Goal: Contribute content

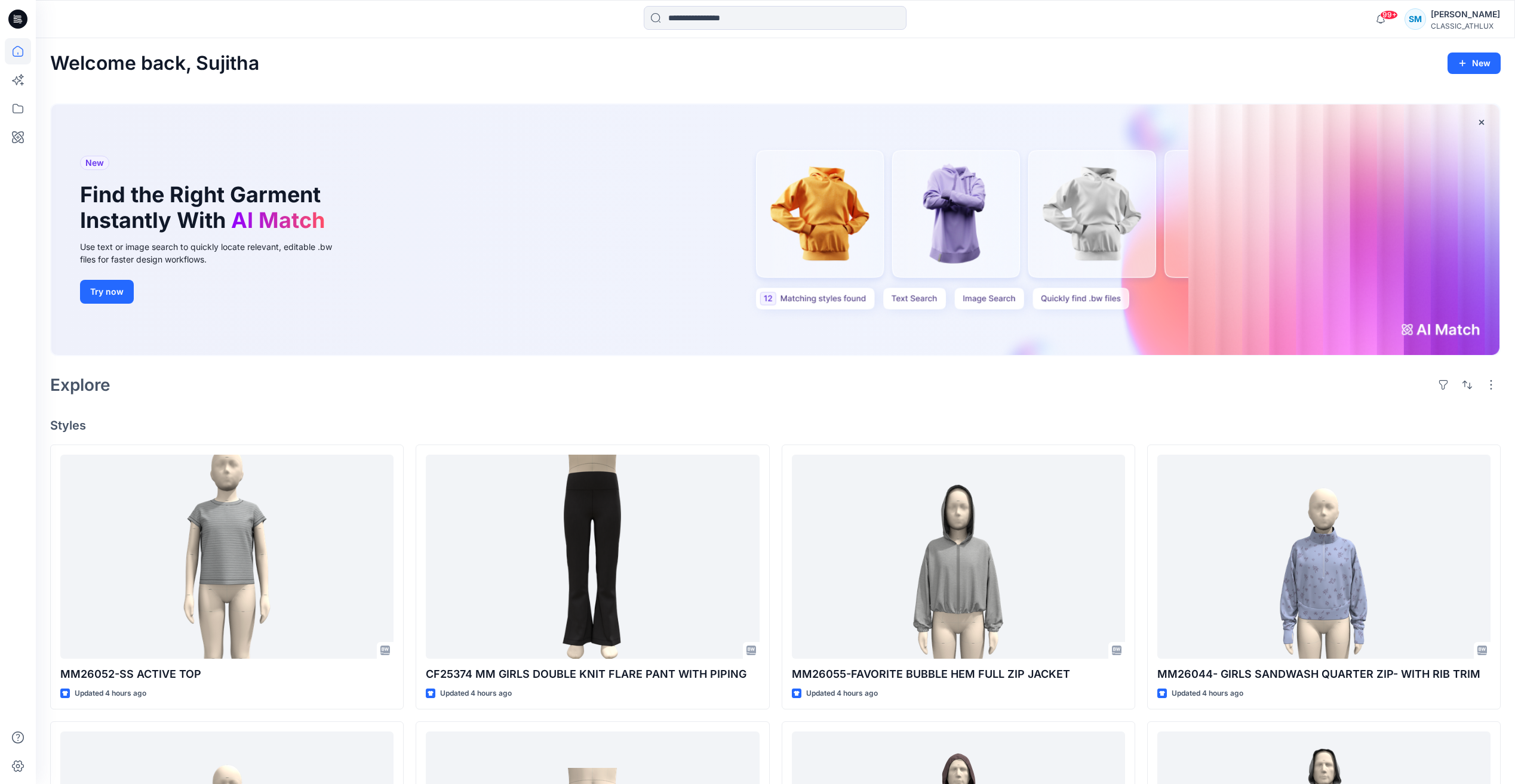
scroll to position [4636, 0]
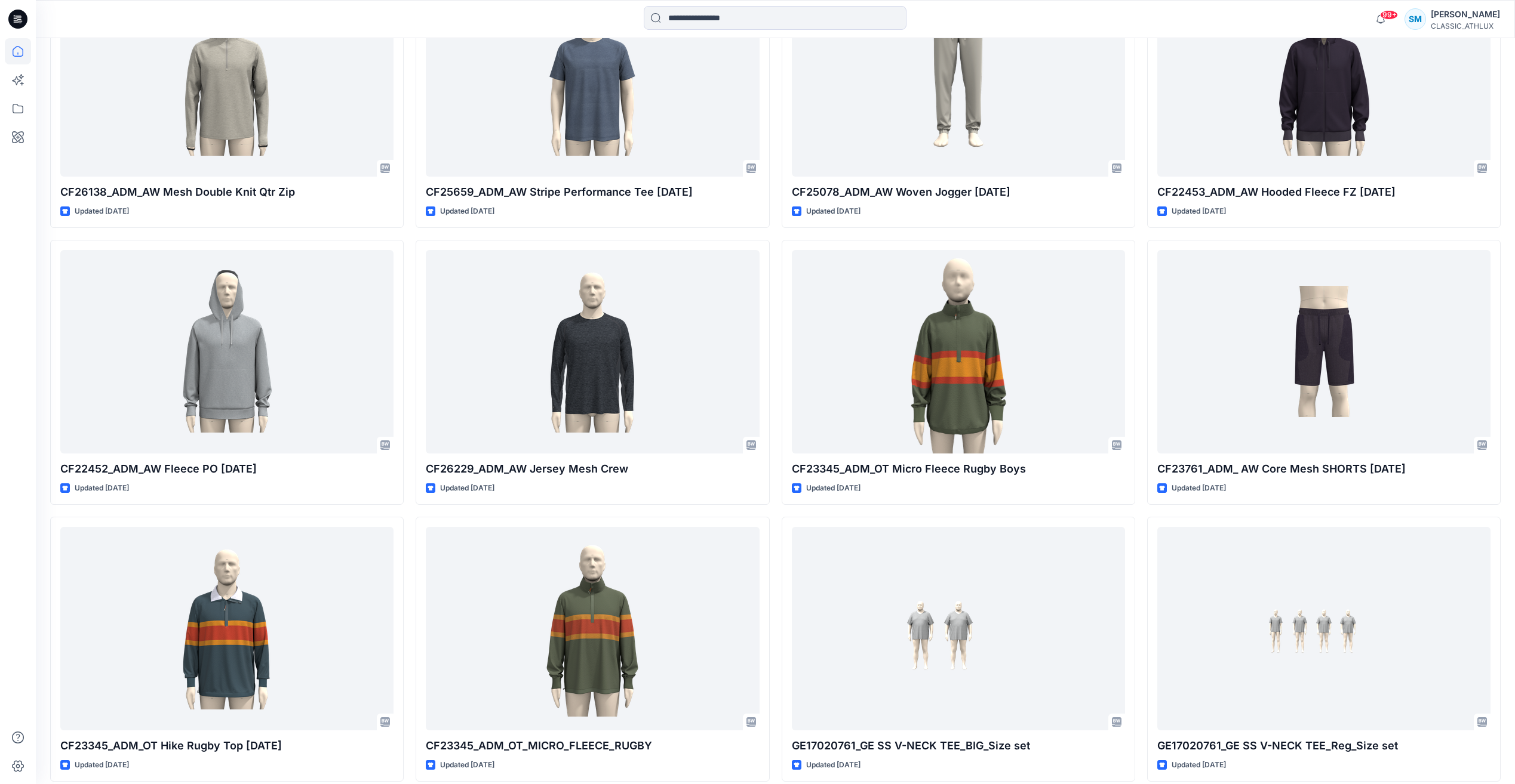
click at [24, 15] on icon at bounding box center [18, 19] width 19 height 19
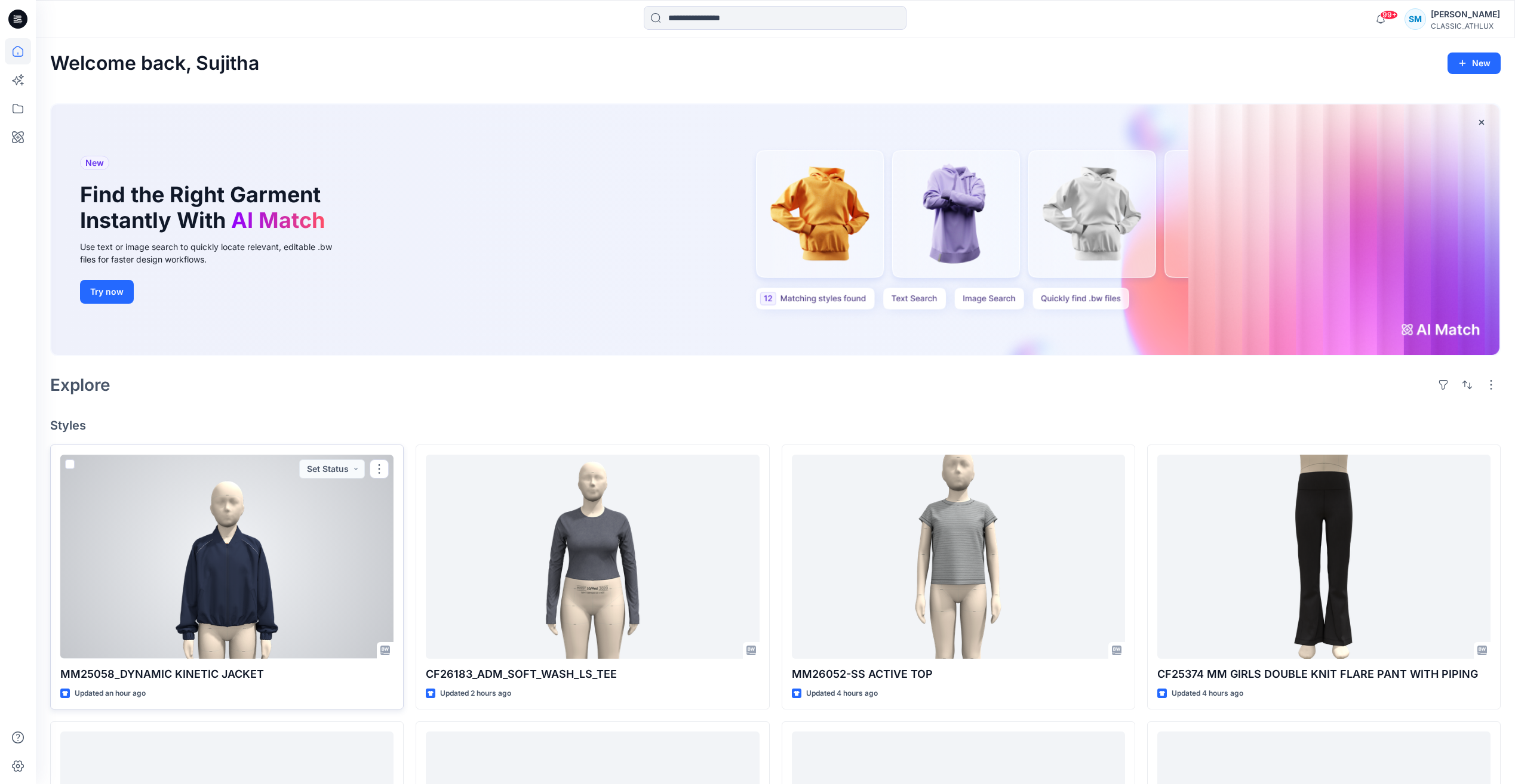
click at [184, 526] on div at bounding box center [227, 557] width 333 height 203
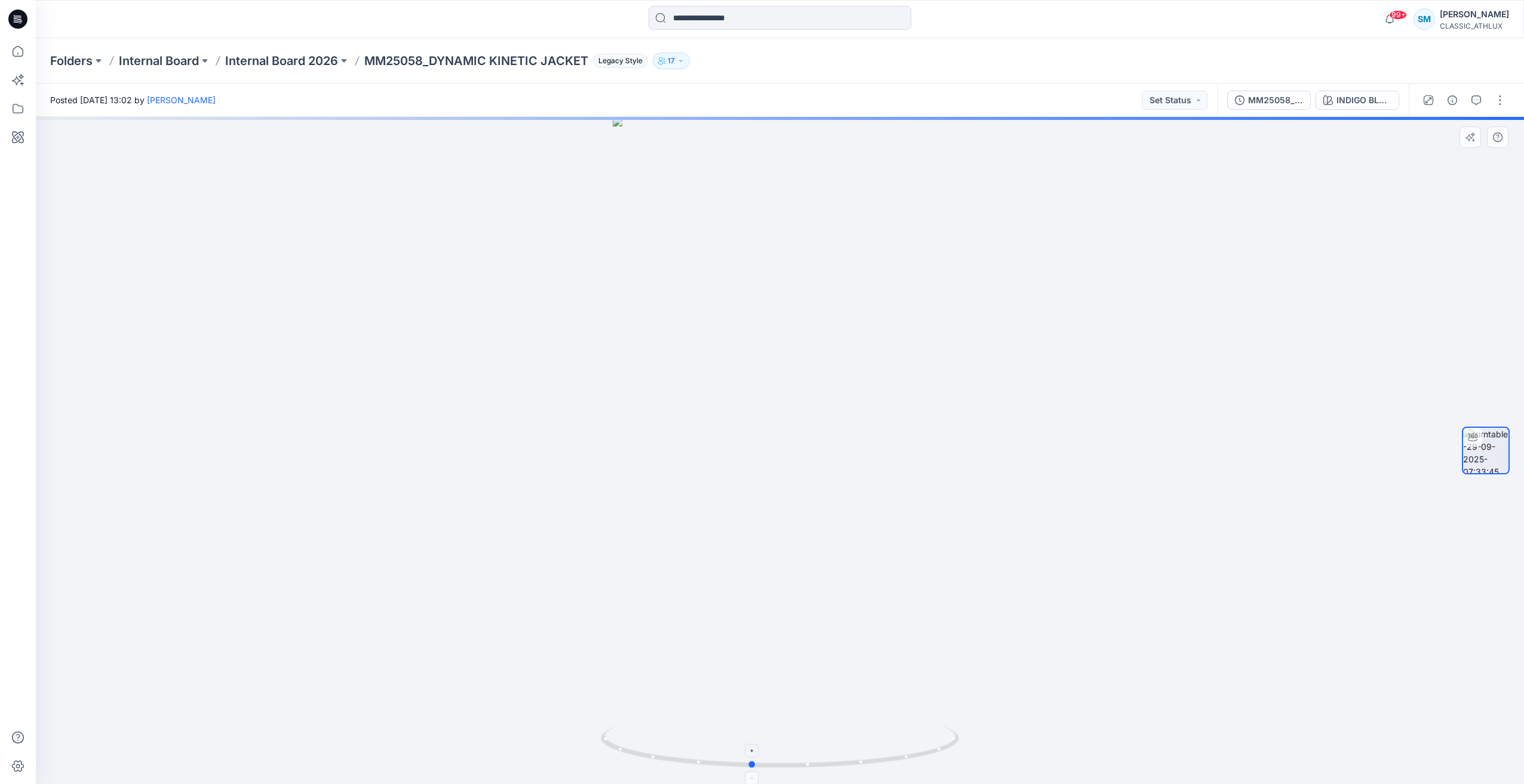
drag, startPoint x: 928, startPoint y: 759, endPoint x: 899, endPoint y: 766, distance: 29.8
click at [899, 766] on icon at bounding box center [782, 749] width 361 height 45
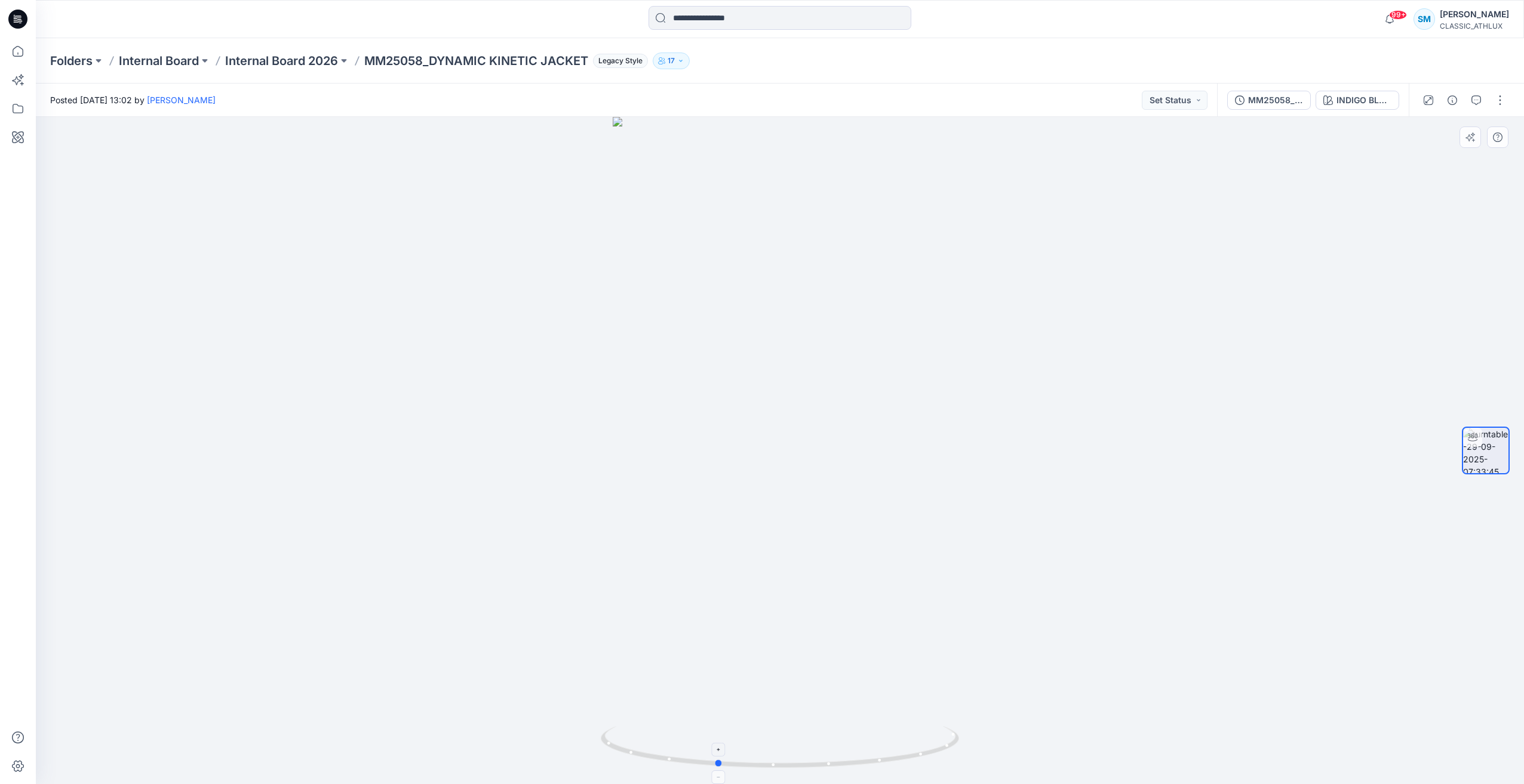
drag, startPoint x: 906, startPoint y: 762, endPoint x: 870, endPoint y: 762, distance: 36.0
click at [870, 762] on icon at bounding box center [782, 749] width 361 height 45
drag, startPoint x: 874, startPoint y: 760, endPoint x: 826, endPoint y: 758, distance: 48.0
click at [826, 758] on icon at bounding box center [782, 749] width 361 height 45
drag, startPoint x: 835, startPoint y: 759, endPoint x: 779, endPoint y: 754, distance: 56.2
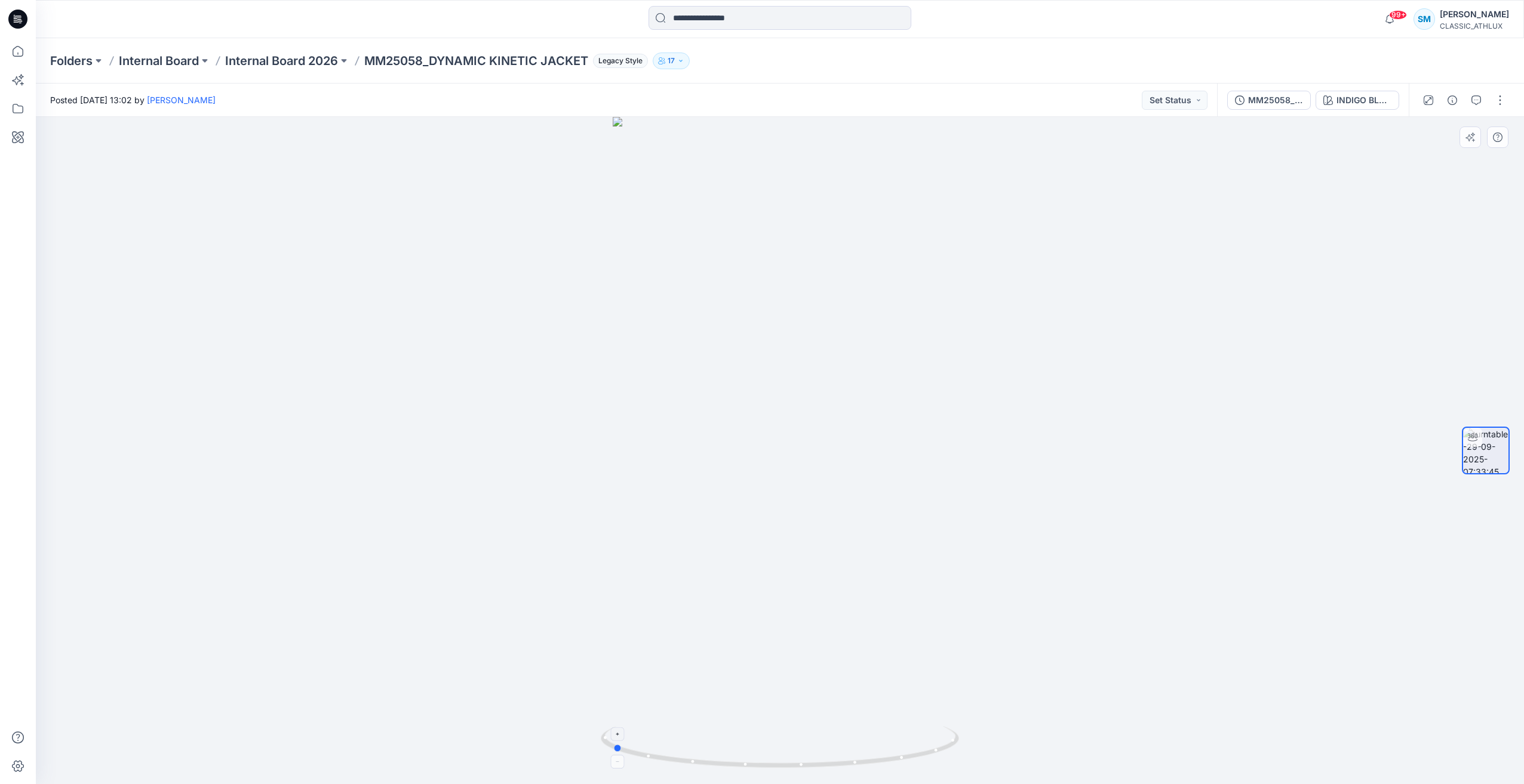
click at [779, 754] on icon at bounding box center [782, 749] width 361 height 45
drag, startPoint x: 860, startPoint y: 763, endPoint x: 826, endPoint y: 764, distance: 34.0
click at [825, 767] on icon at bounding box center [782, 749] width 361 height 45
drag, startPoint x: 838, startPoint y: 764, endPoint x: 683, endPoint y: 678, distance: 177.3
drag, startPoint x: 1043, startPoint y: 380, endPoint x: 1131, endPoint y: 326, distance: 103.2
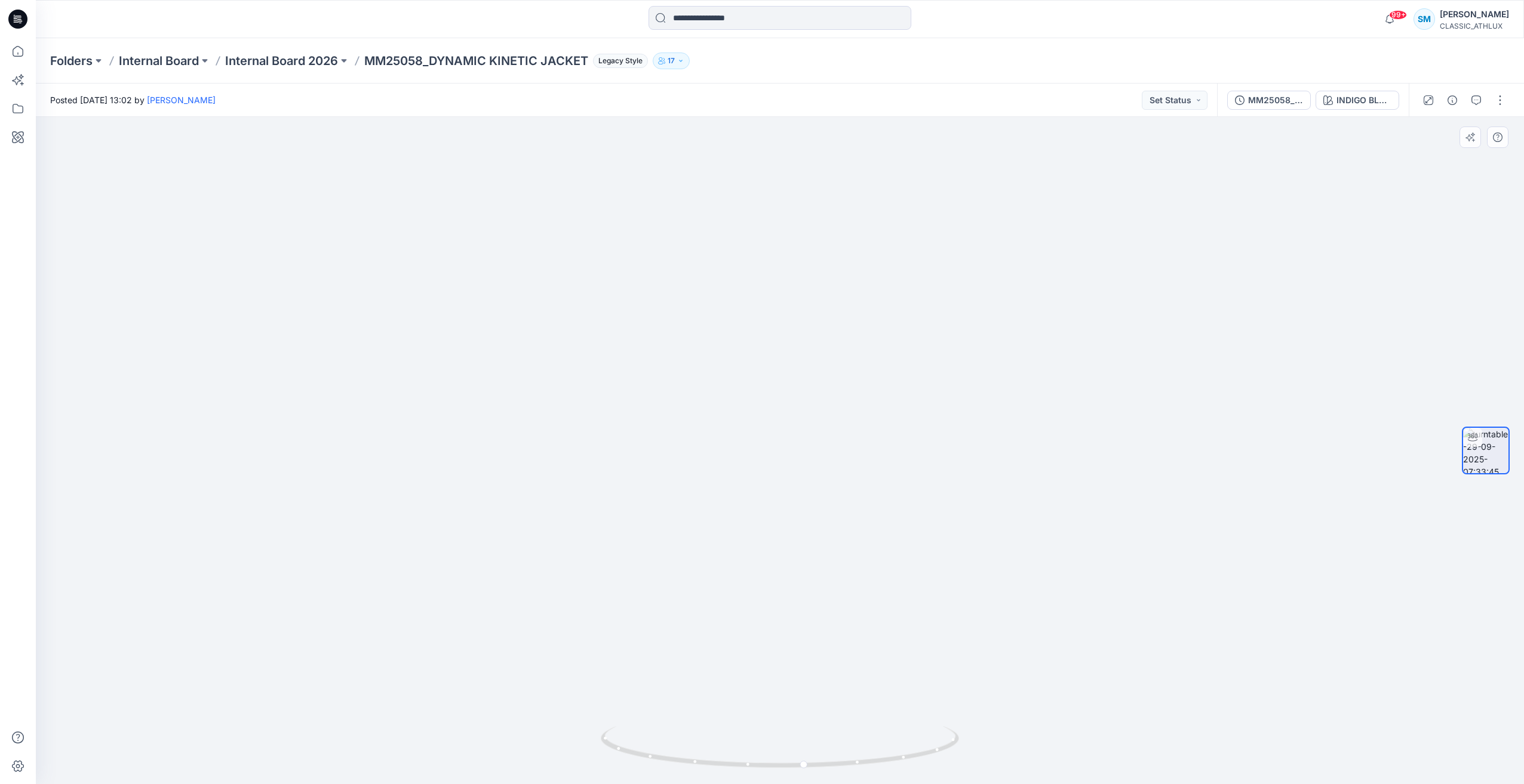
click at [1131, 326] on div at bounding box center [780, 451] width 1488 height 667
drag, startPoint x: 464, startPoint y: 399, endPoint x: 138, endPoint y: 438, distance: 328.3
click at [138, 438] on div at bounding box center [780, 451] width 1488 height 667
drag, startPoint x: 393, startPoint y: 420, endPoint x: 348, endPoint y: 437, distance: 48.1
click at [338, 430] on div at bounding box center [780, 451] width 1488 height 667
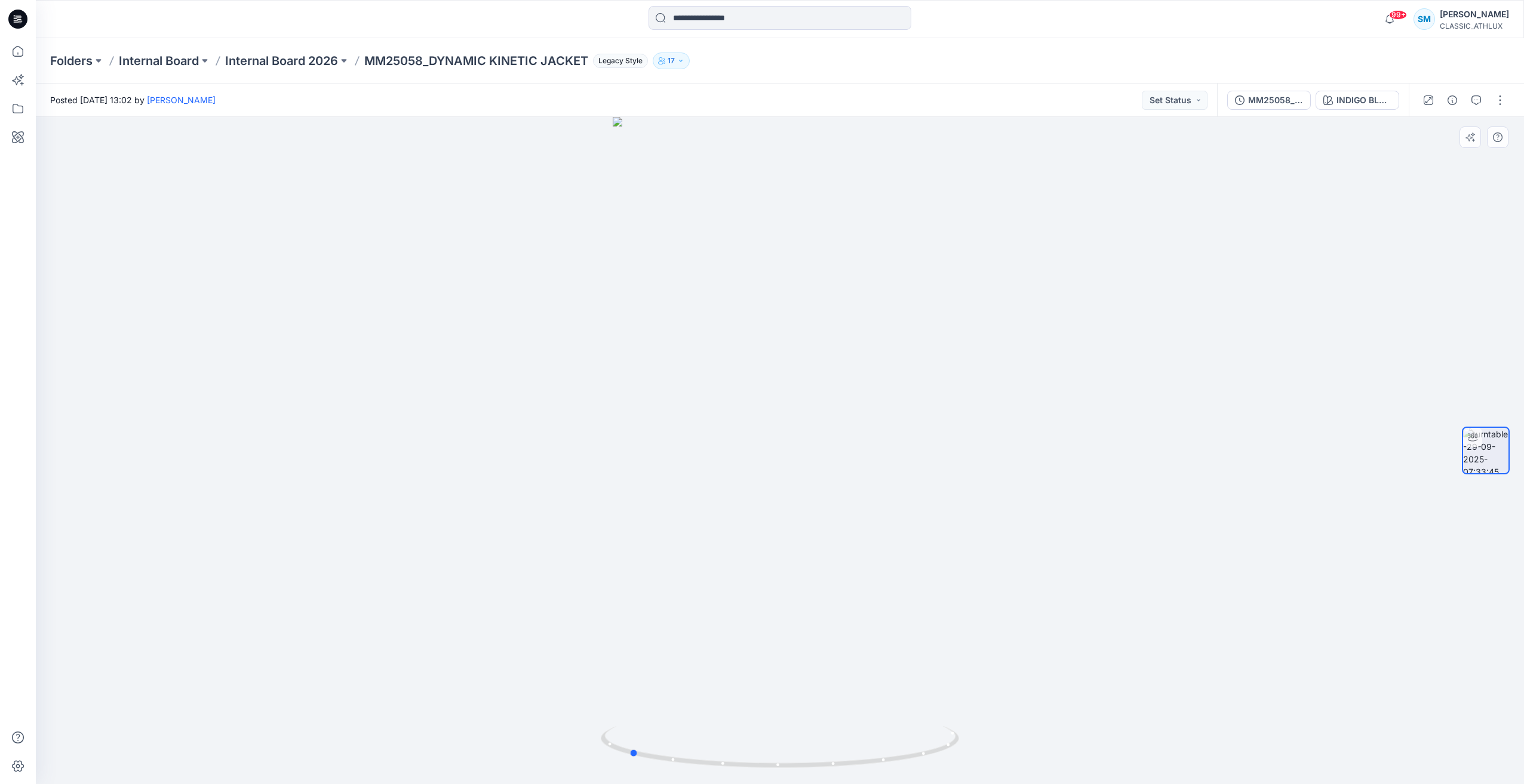
drag, startPoint x: 414, startPoint y: 515, endPoint x: 307, endPoint y: 499, distance: 108.2
click at [307, 499] on div at bounding box center [780, 451] width 1488 height 667
drag, startPoint x: 1084, startPoint y: 467, endPoint x: 1118, endPoint y: 486, distance: 38.9
click at [1117, 485] on div at bounding box center [780, 451] width 1488 height 667
drag, startPoint x: 1169, startPoint y: 506, endPoint x: 1232, endPoint y: 487, distance: 65.8
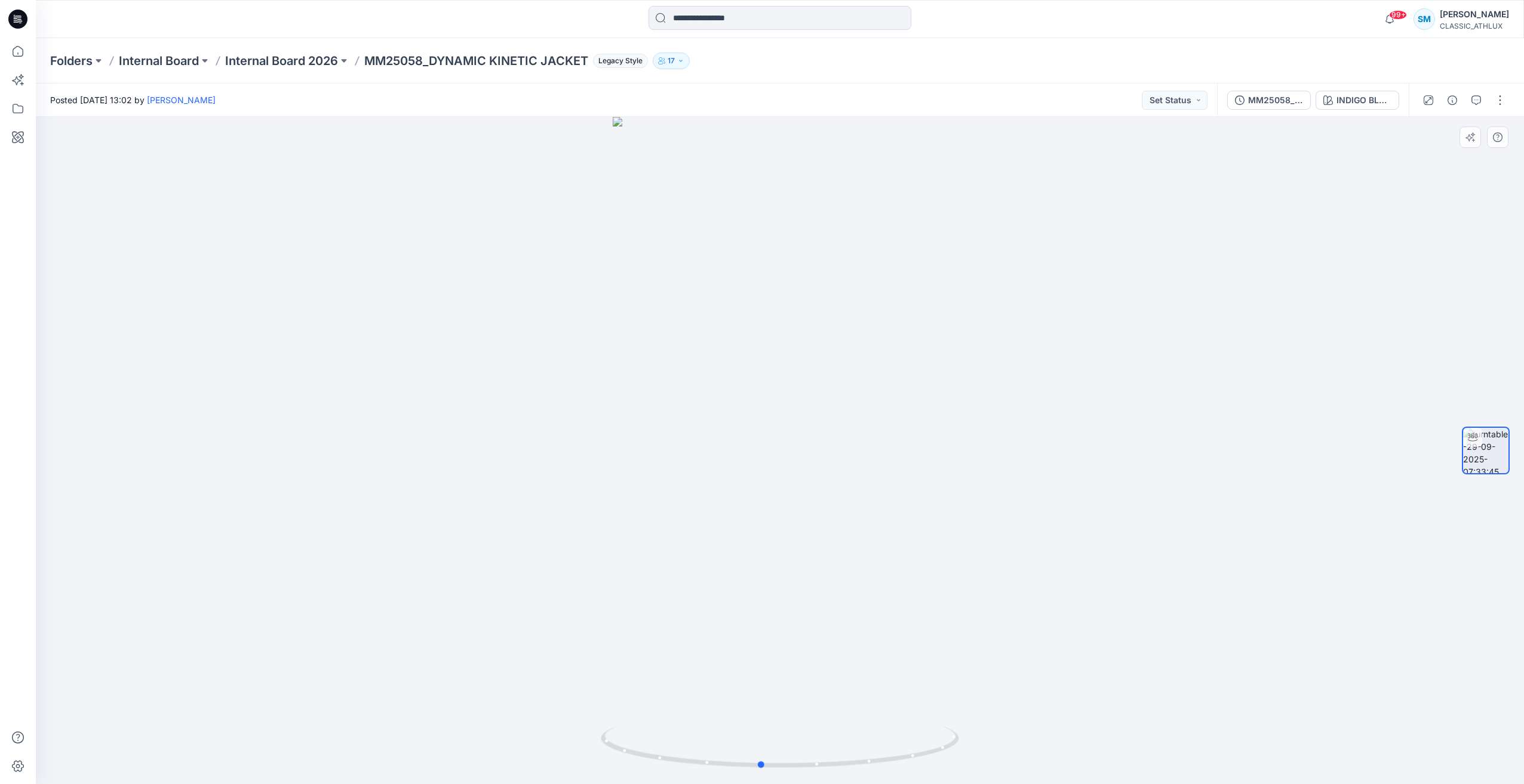
click at [1236, 491] on div at bounding box center [780, 451] width 1488 height 667
click at [1094, 434] on div at bounding box center [780, 451] width 1488 height 667
click at [18, 13] on icon at bounding box center [18, 19] width 19 height 19
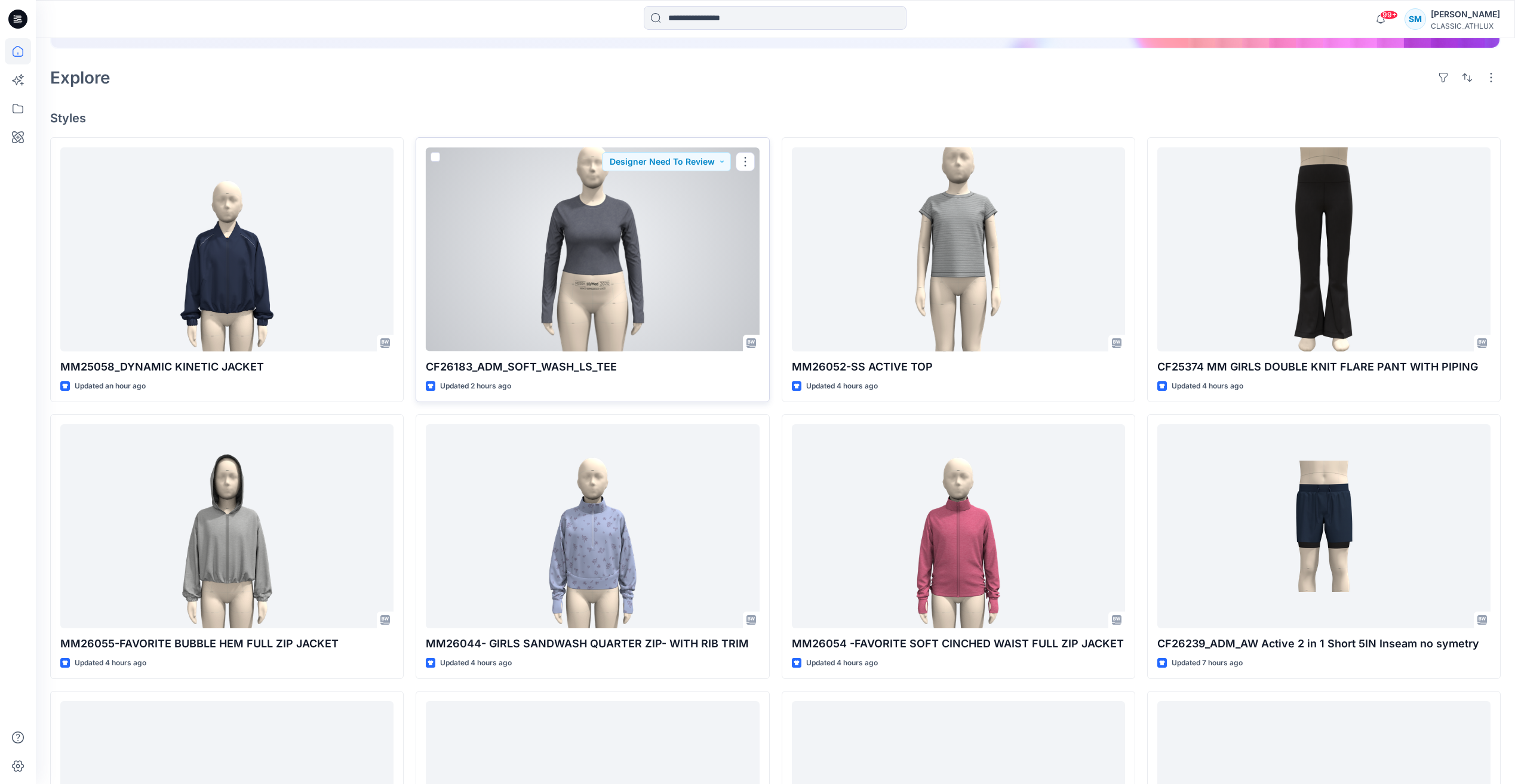
scroll to position [298, 0]
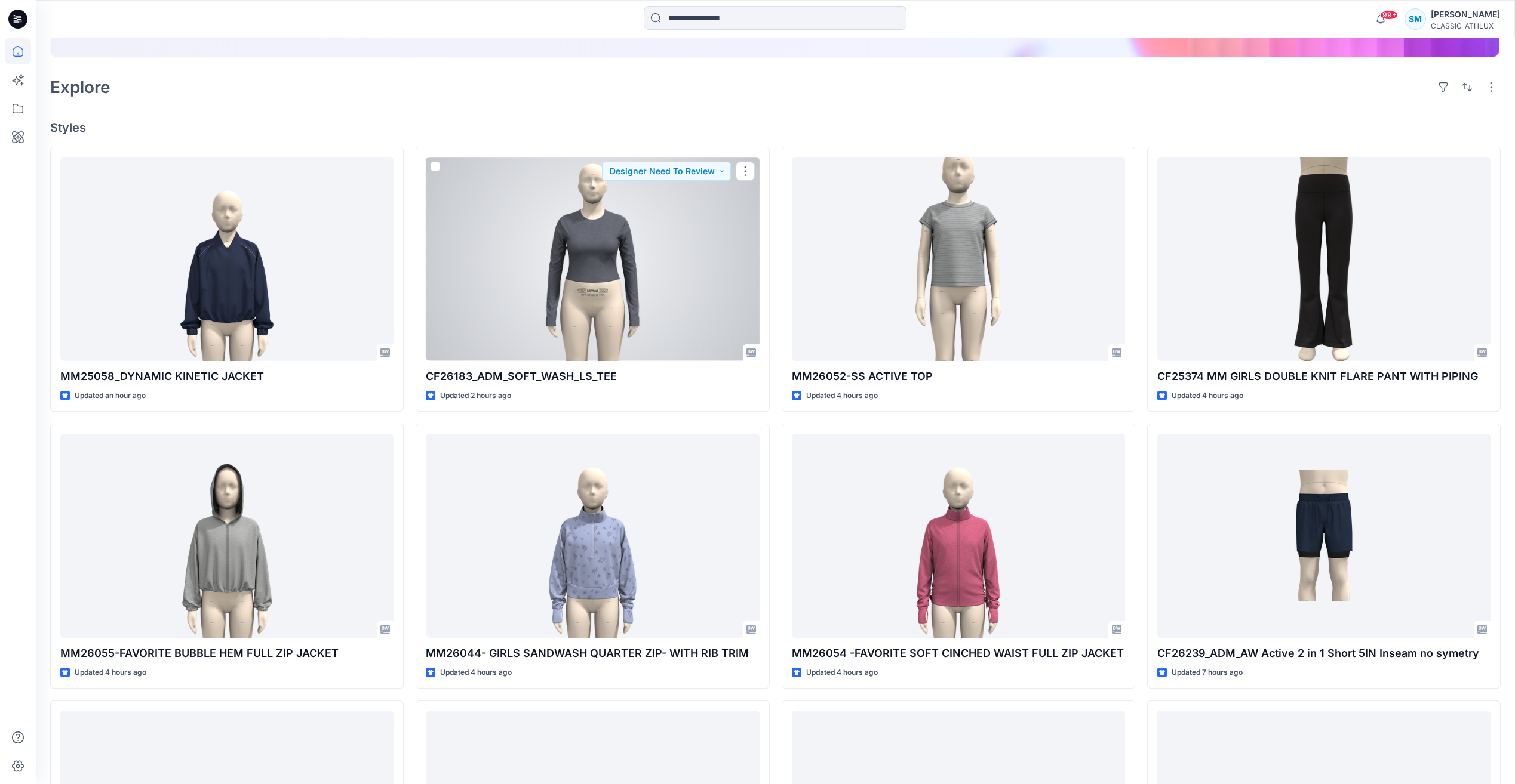
click at [637, 276] on div at bounding box center [592, 258] width 333 height 203
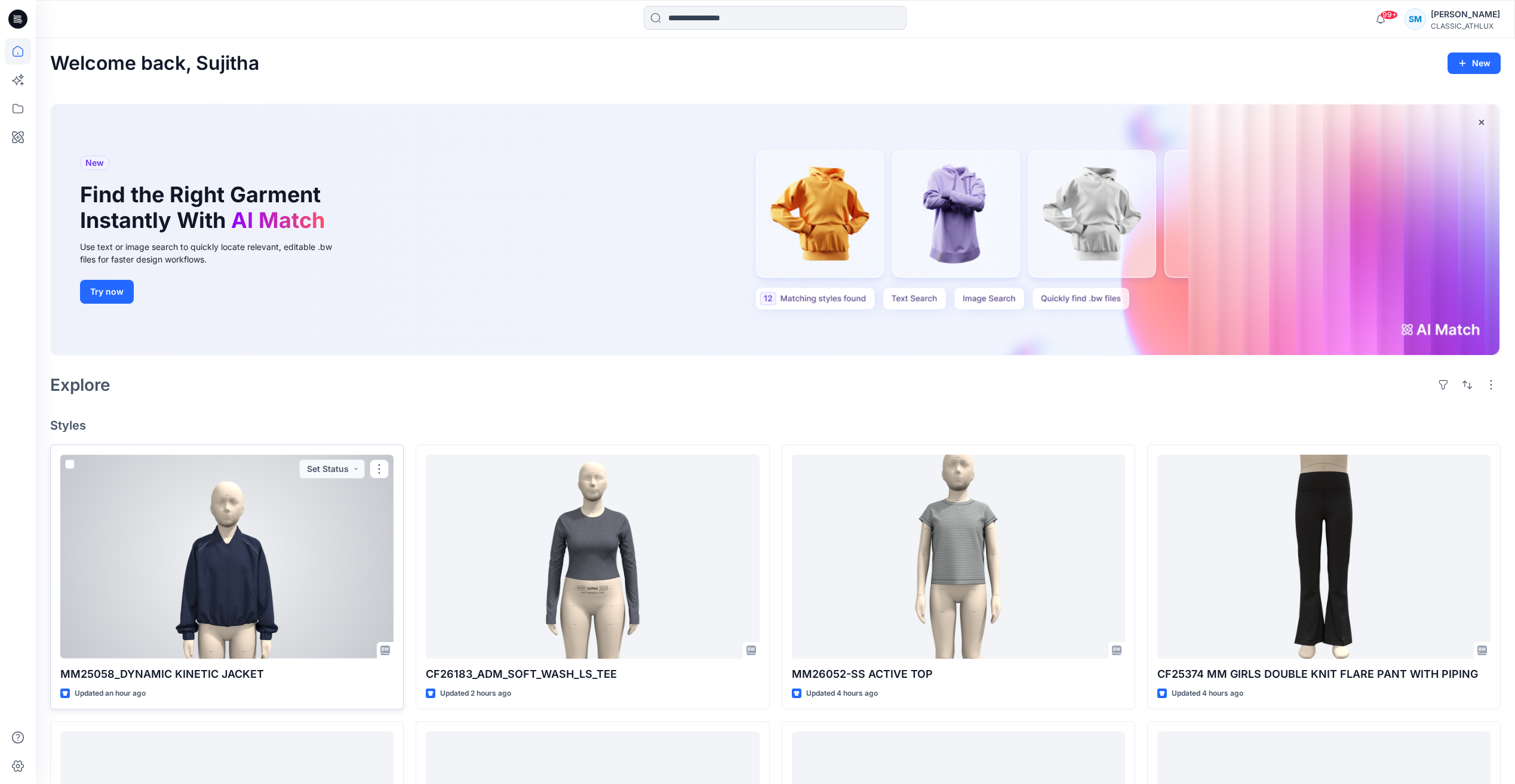
click at [363, 564] on div at bounding box center [227, 557] width 333 height 203
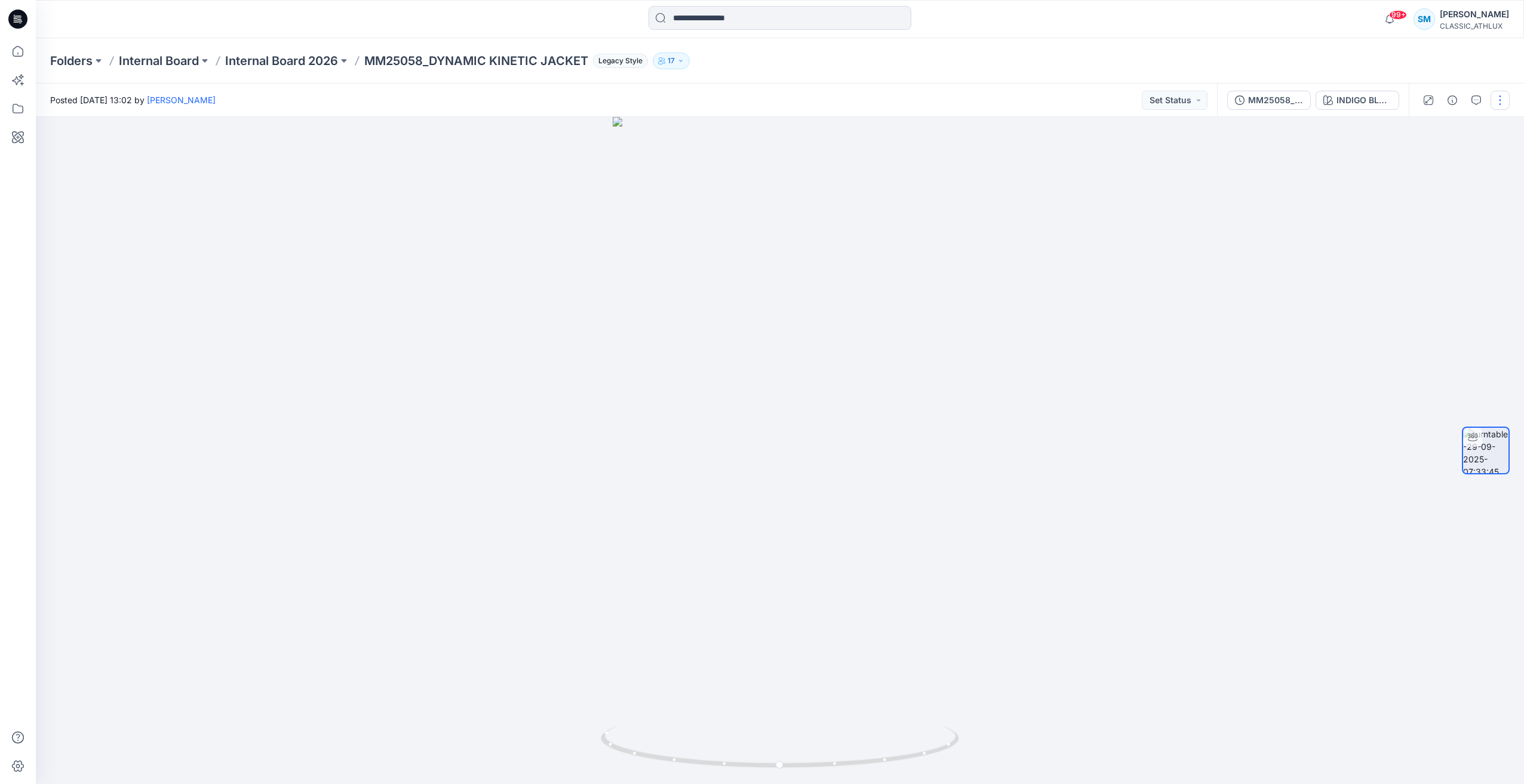
click at [1503, 109] on button "button" at bounding box center [1500, 100] width 19 height 19
click at [1450, 124] on button "Edit" at bounding box center [1450, 128] width 110 height 22
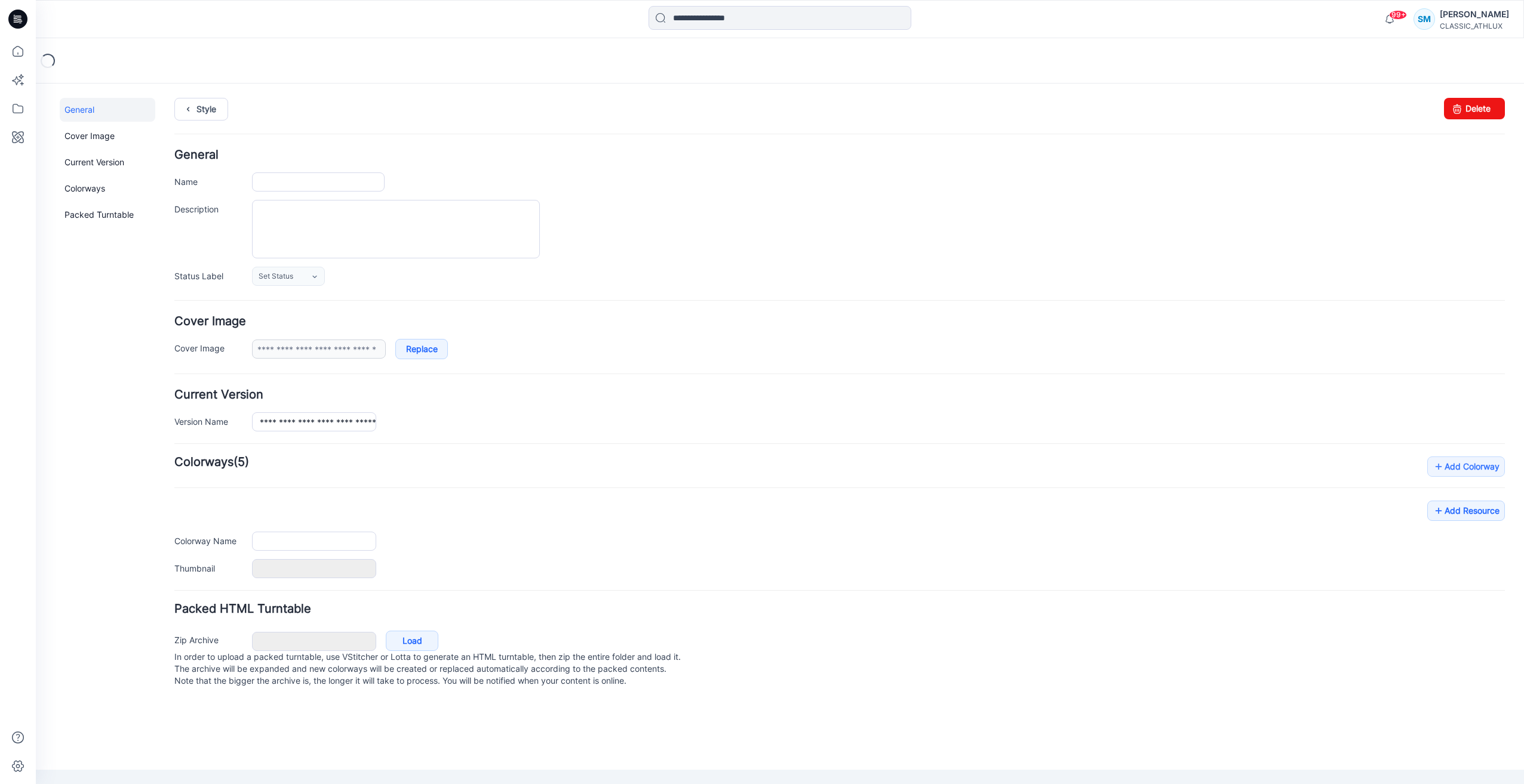
type input "**********"
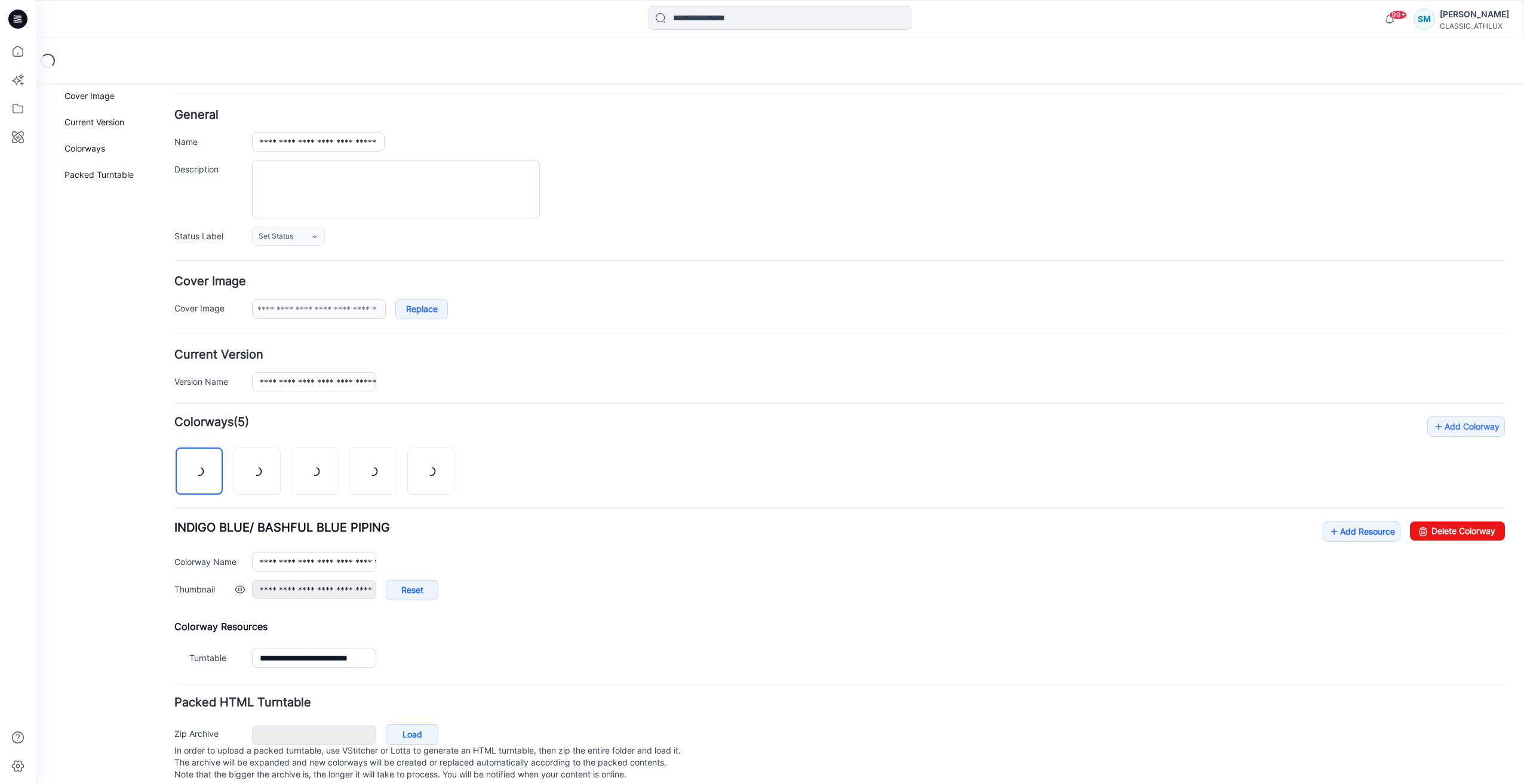
scroll to position [65, 0]
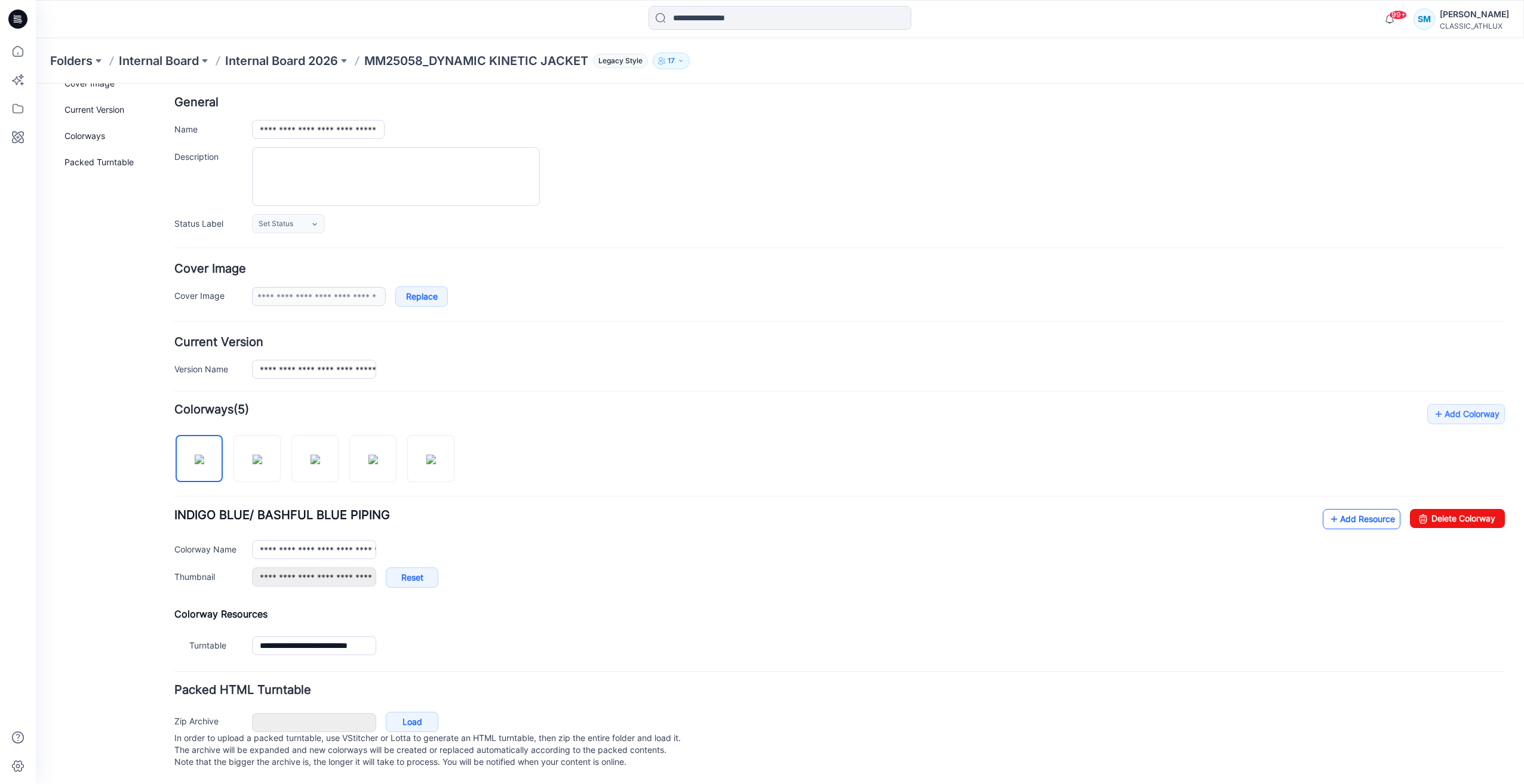
click at [1349, 509] on link "Add Resource" at bounding box center [1361, 519] width 77 height 21
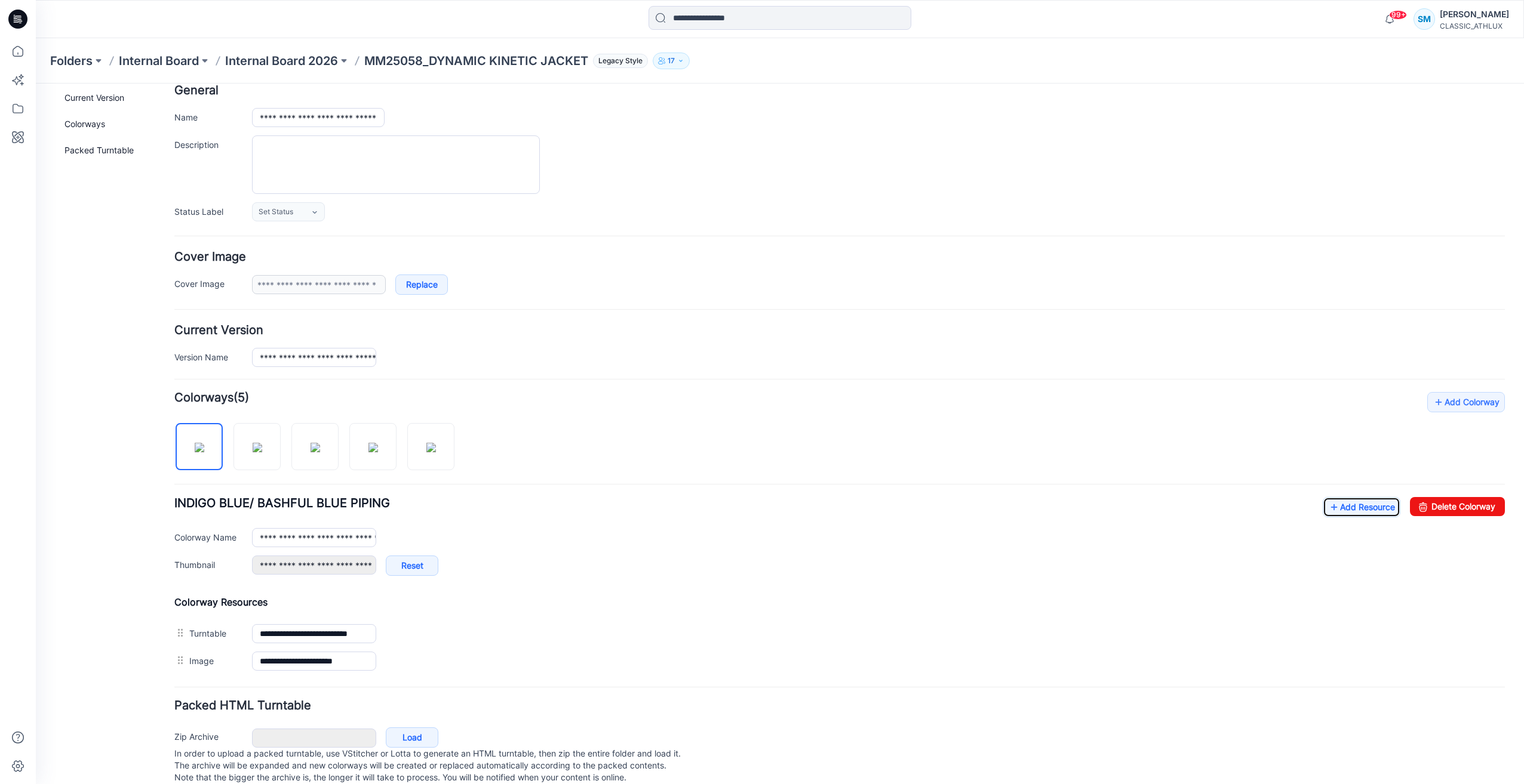
scroll to position [0, 0]
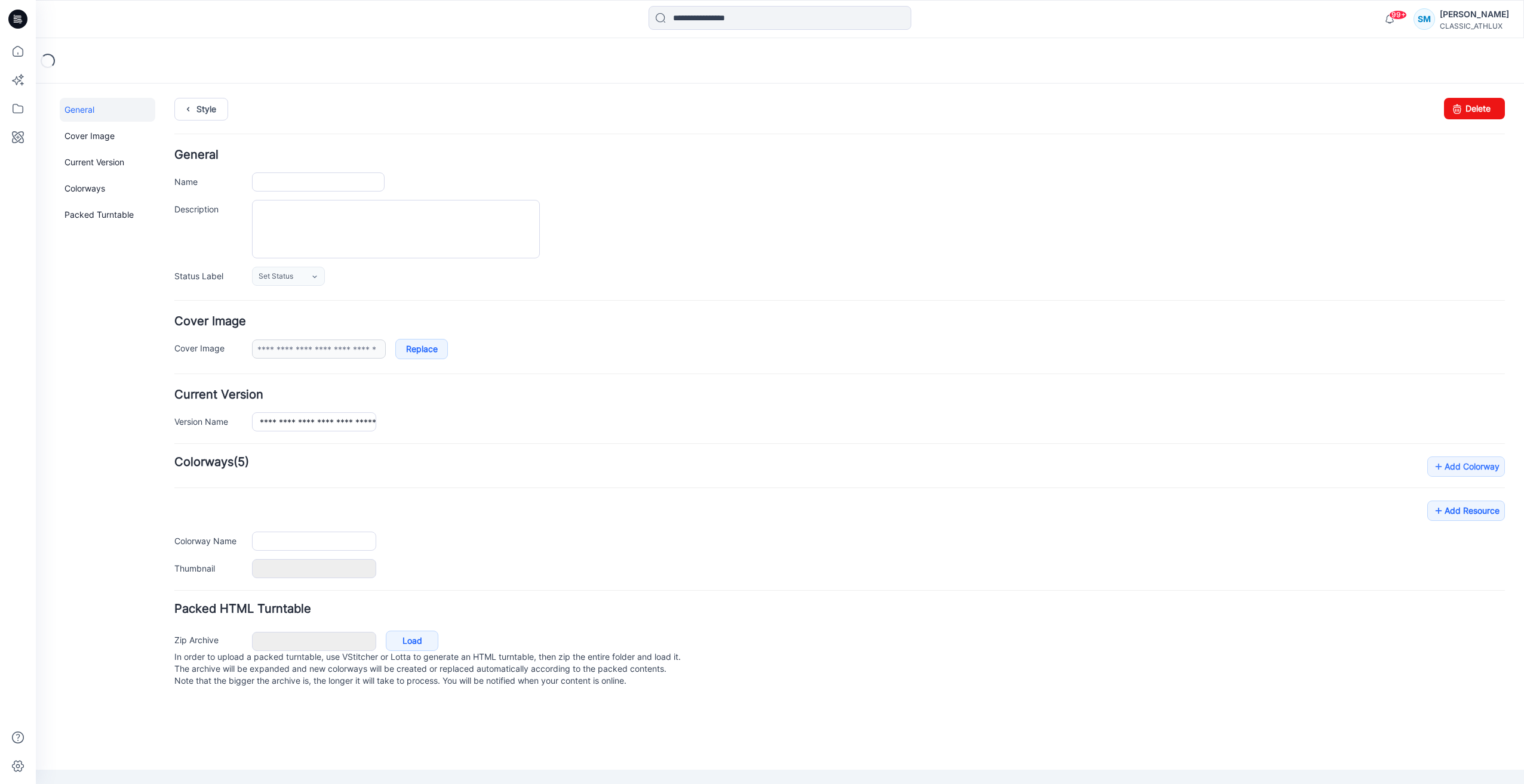
type input "**********"
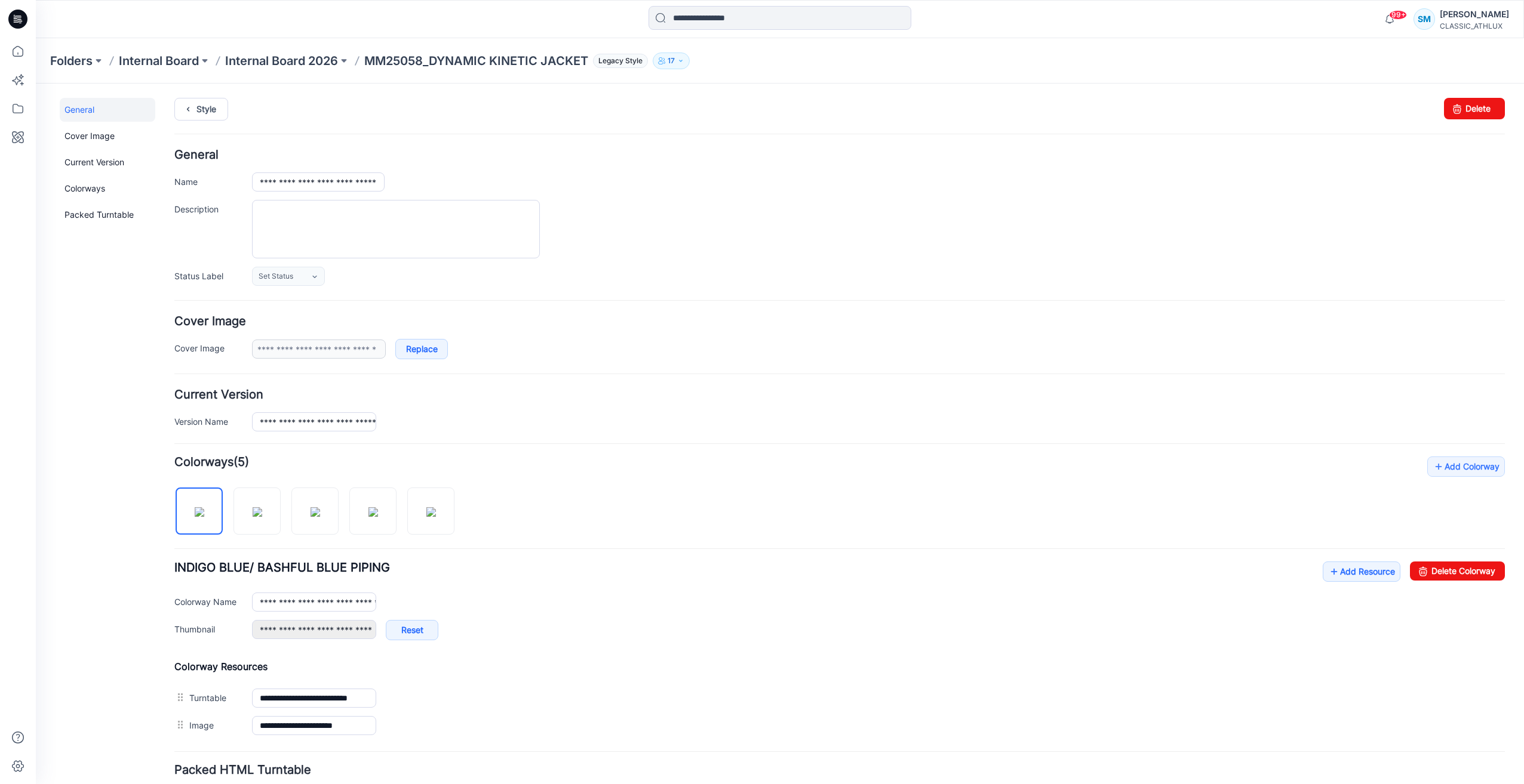
drag, startPoint x: 24, startPoint y: 18, endPoint x: 36, endPoint y: 25, distance: 13.9
click at [27, 21] on icon at bounding box center [18, 19] width 19 height 19
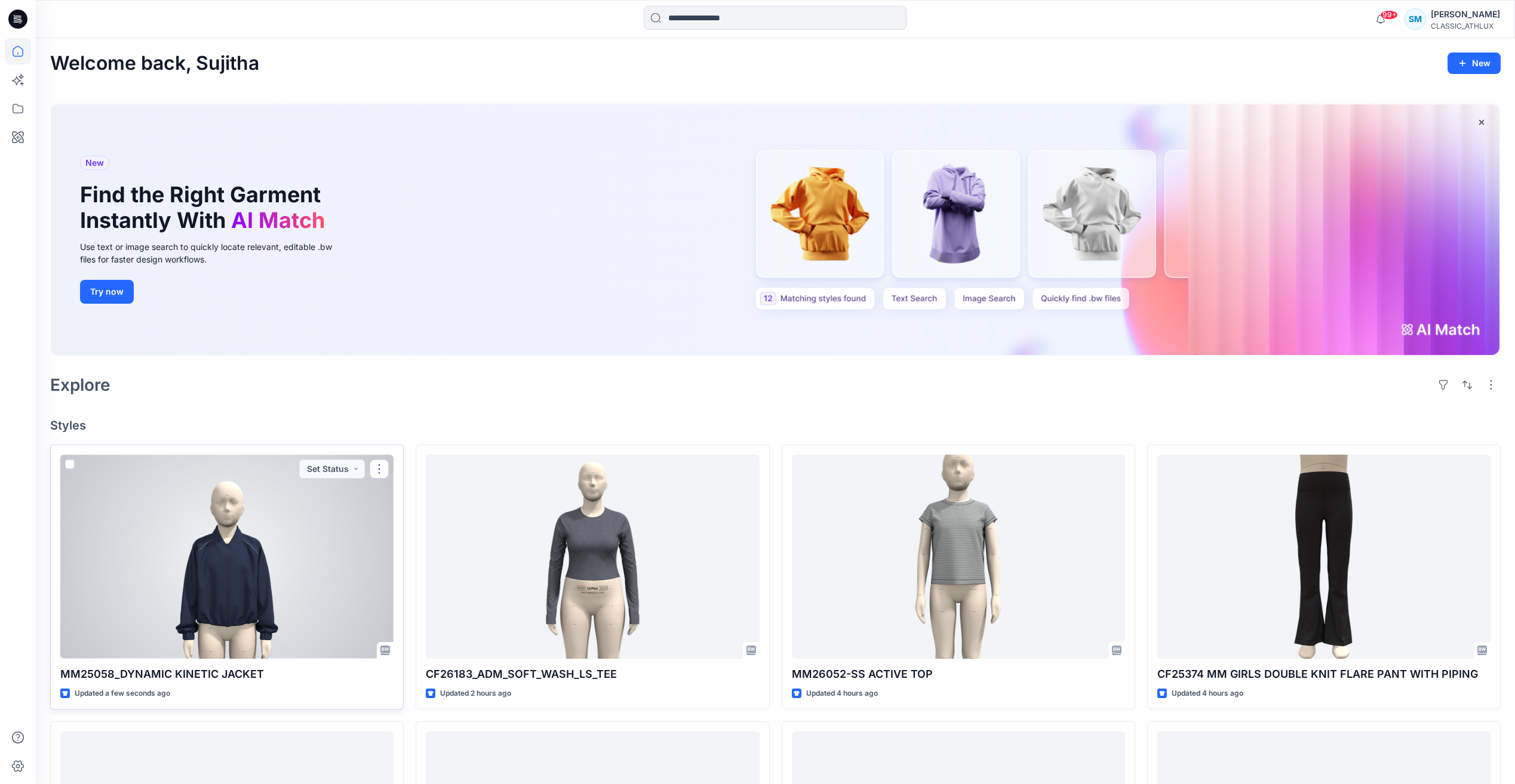
drag, startPoint x: 317, startPoint y: 577, endPoint x: 323, endPoint y: 571, distance: 8.5
click at [317, 577] on div at bounding box center [227, 557] width 333 height 203
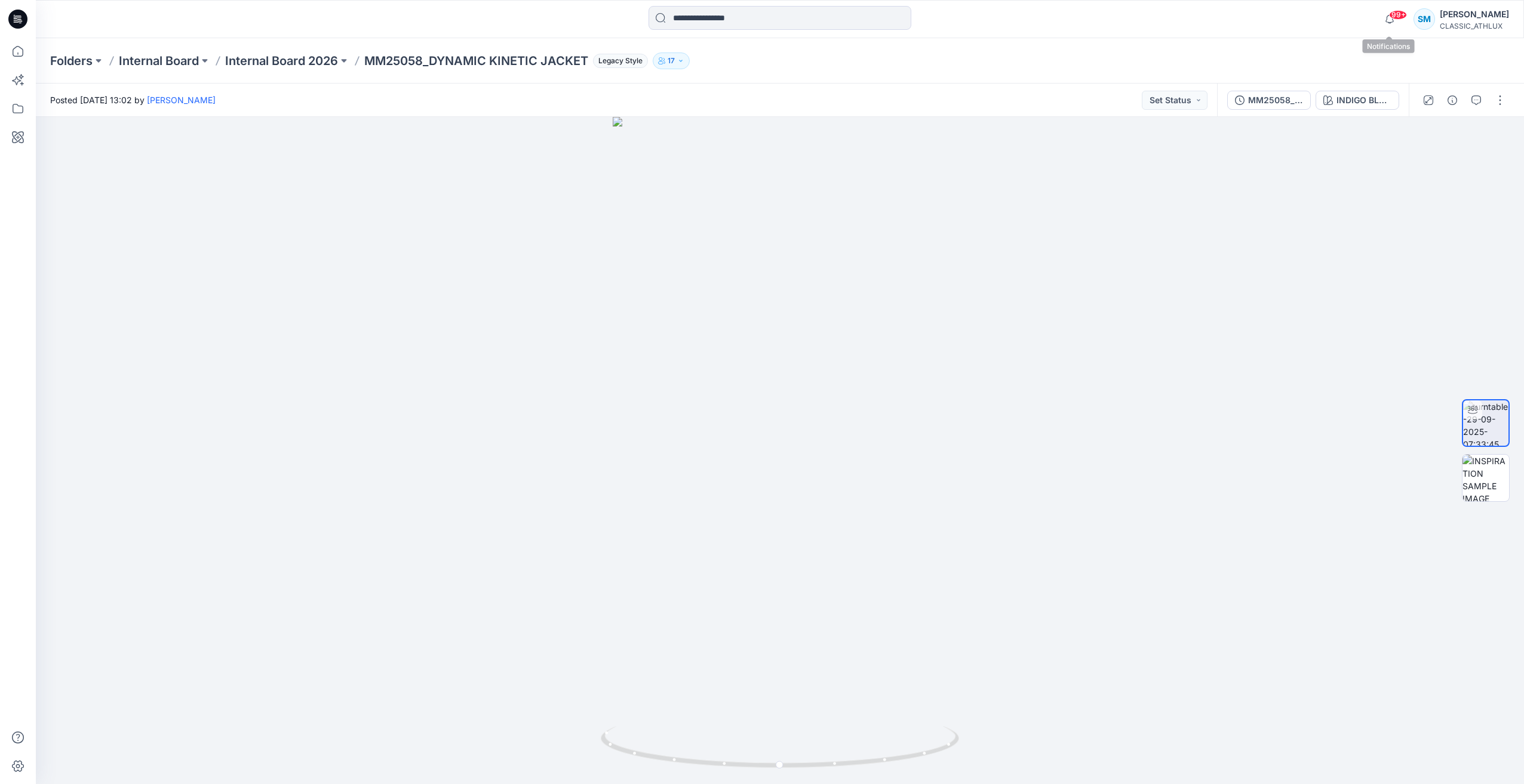
click at [1402, 16] on span "99+" at bounding box center [1398, 15] width 18 height 10
